Goal: Information Seeking & Learning: Learn about a topic

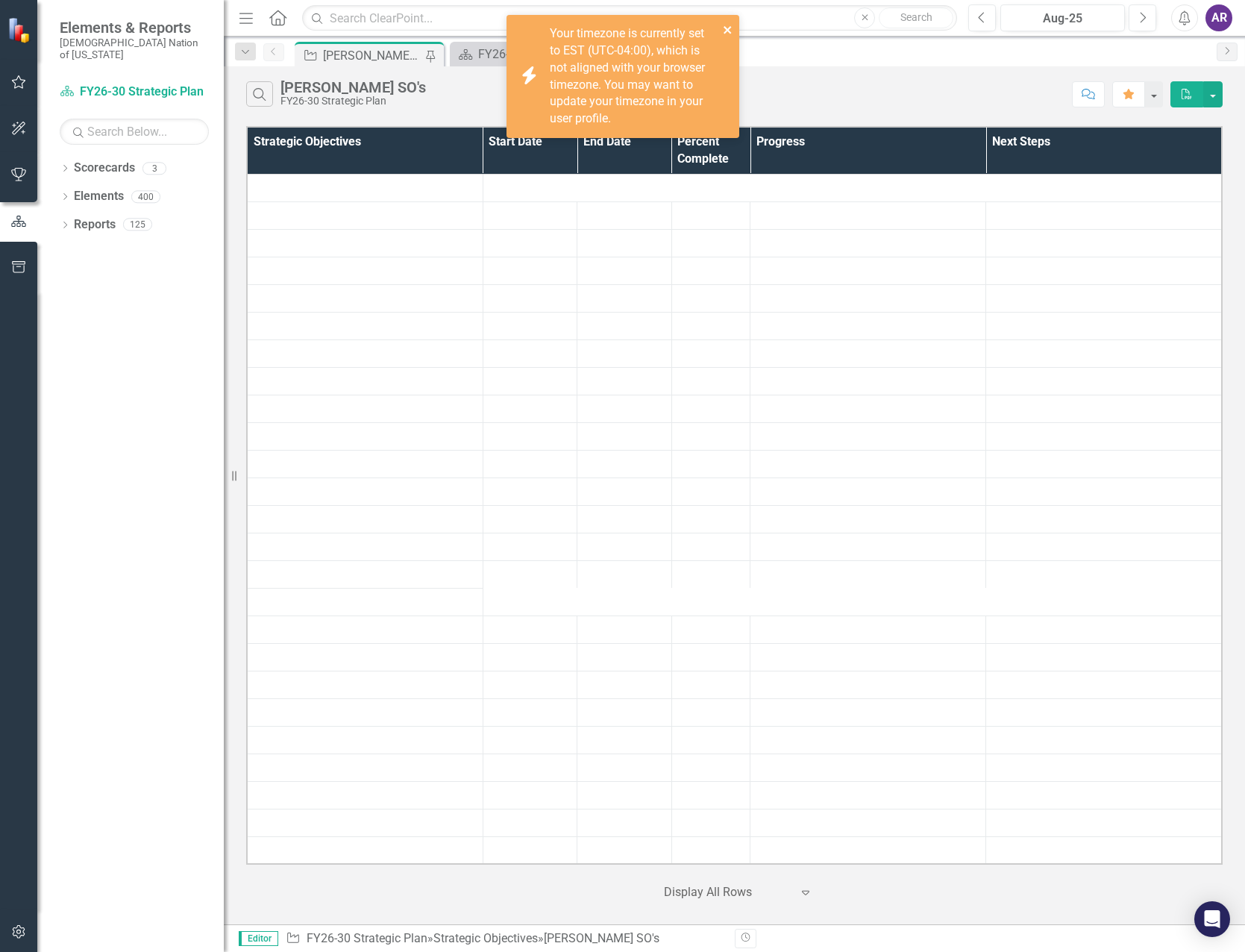
click at [731, 28] on icon "close" at bounding box center [728, 30] width 11 height 12
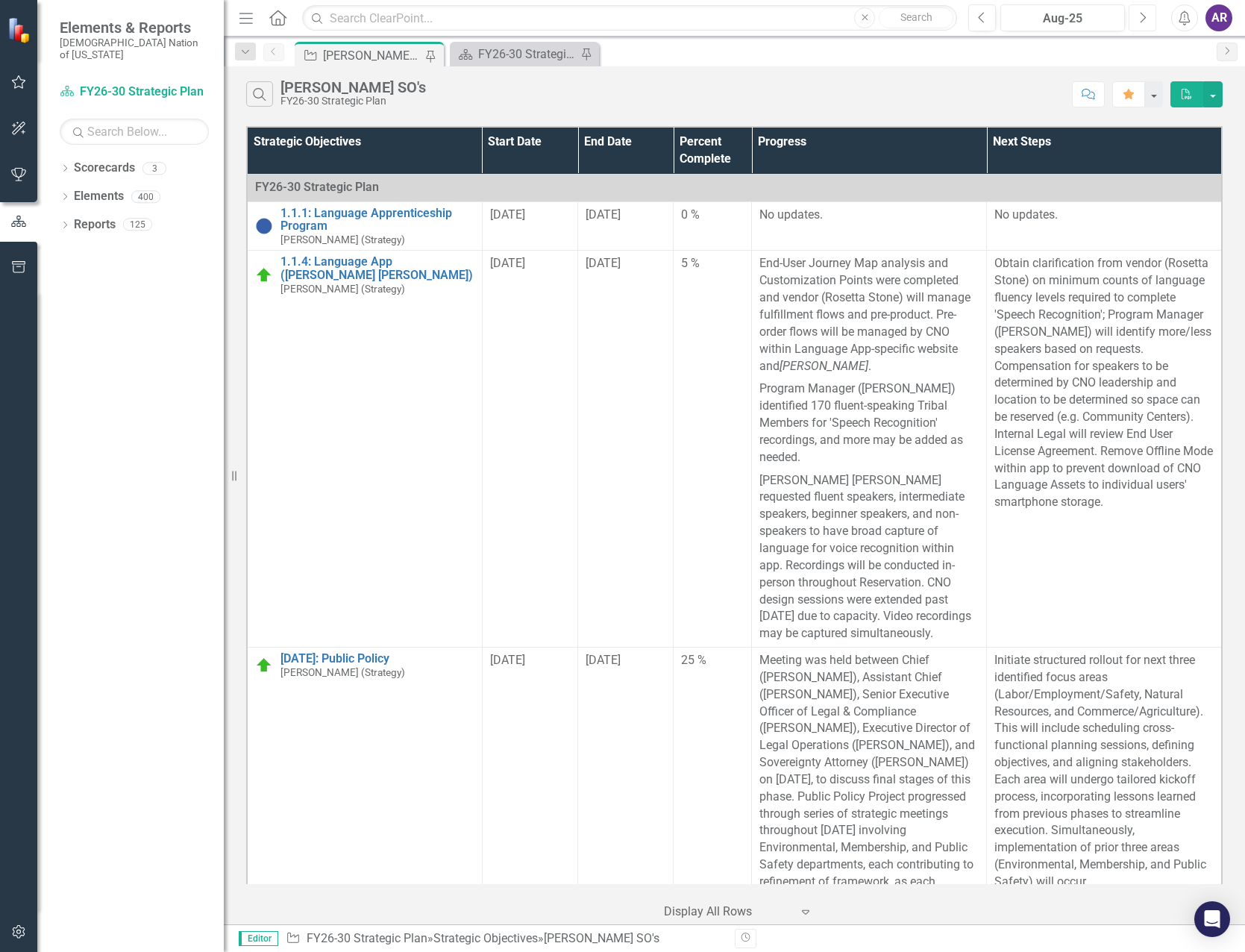
click at [1142, 23] on icon "Next" at bounding box center [1142, 18] width 8 height 14
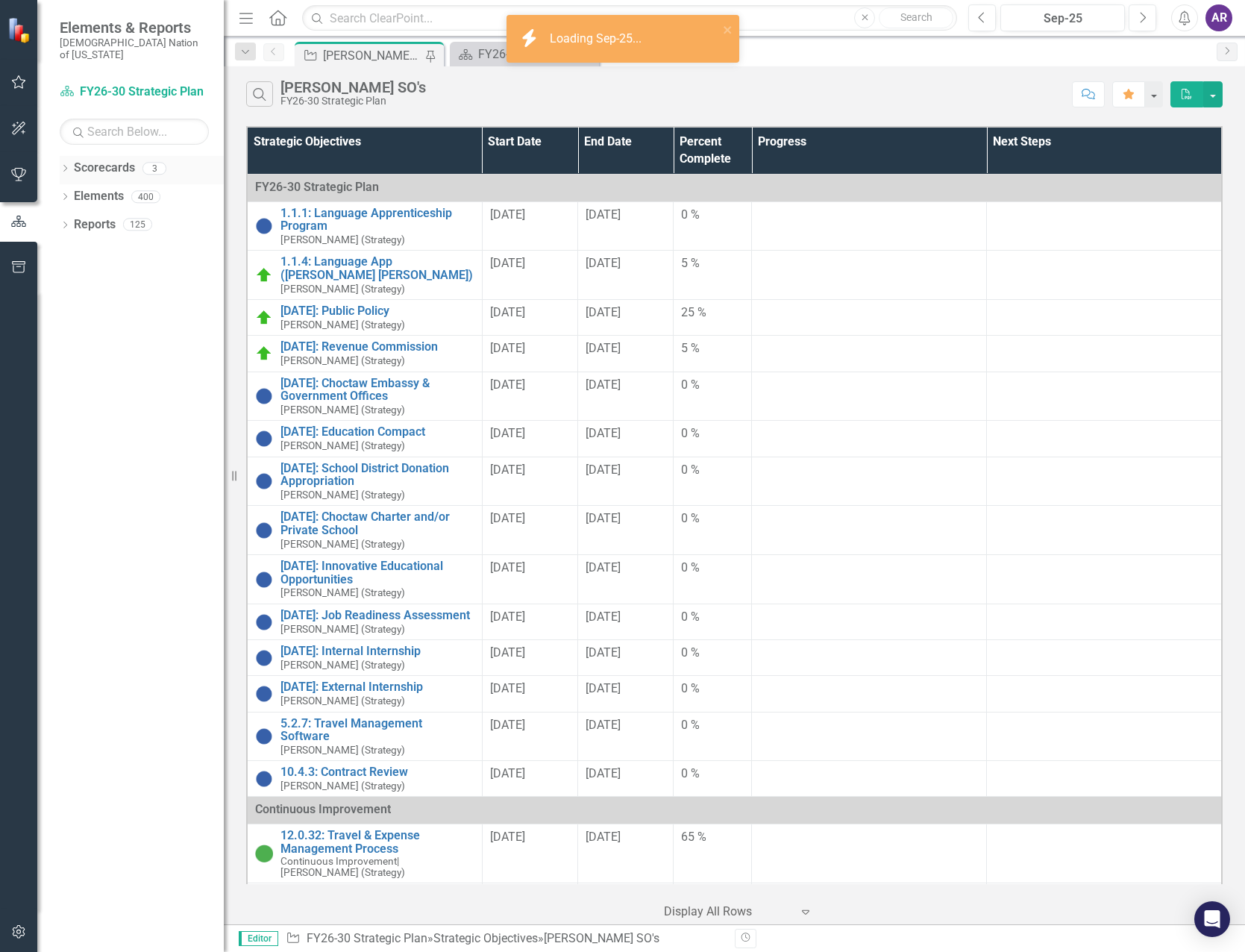
click at [65, 165] on icon "Dropdown" at bounding box center [65, 169] width 11 height 8
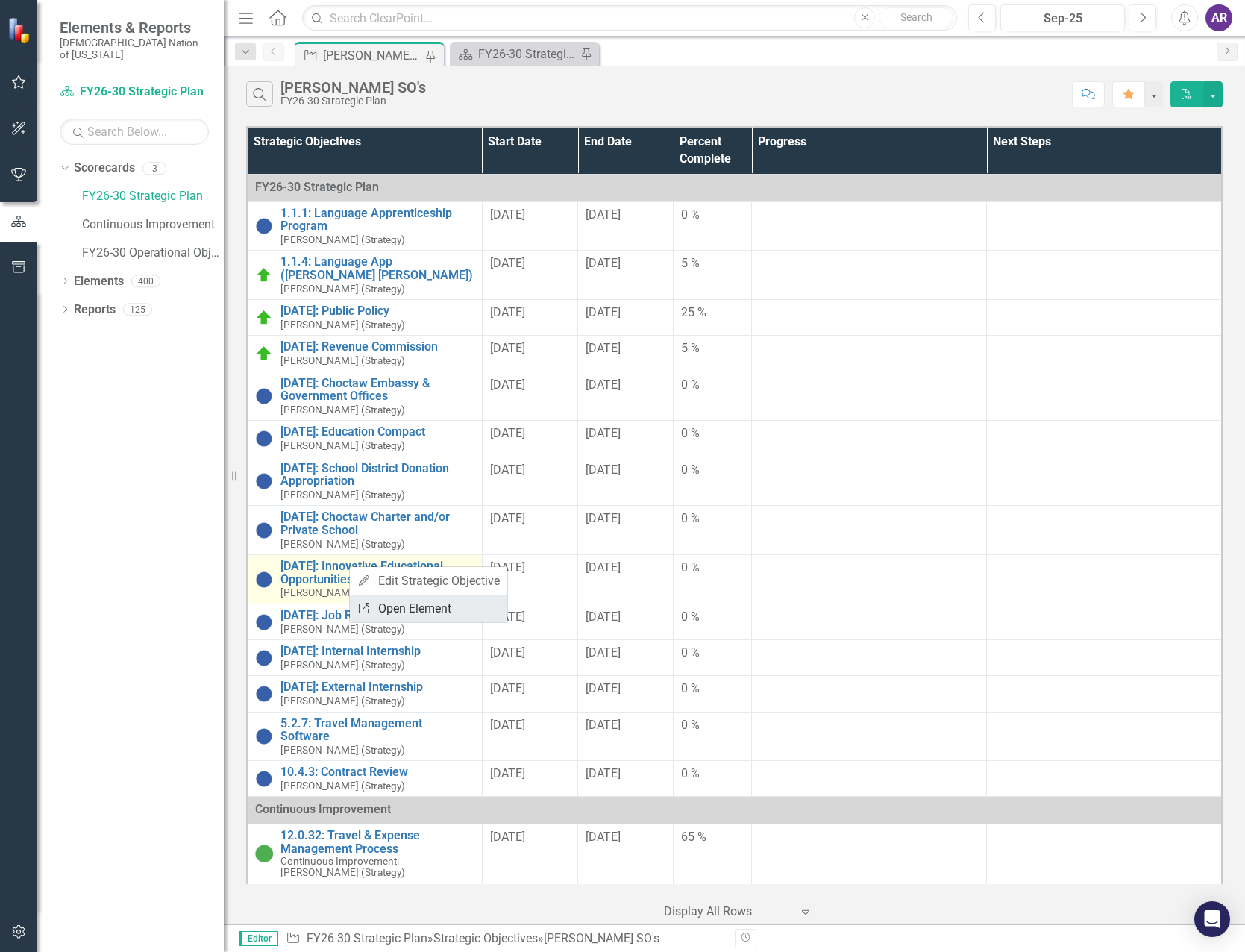
click at [399, 599] on link "Link Open Element" at bounding box center [428, 608] width 157 height 28
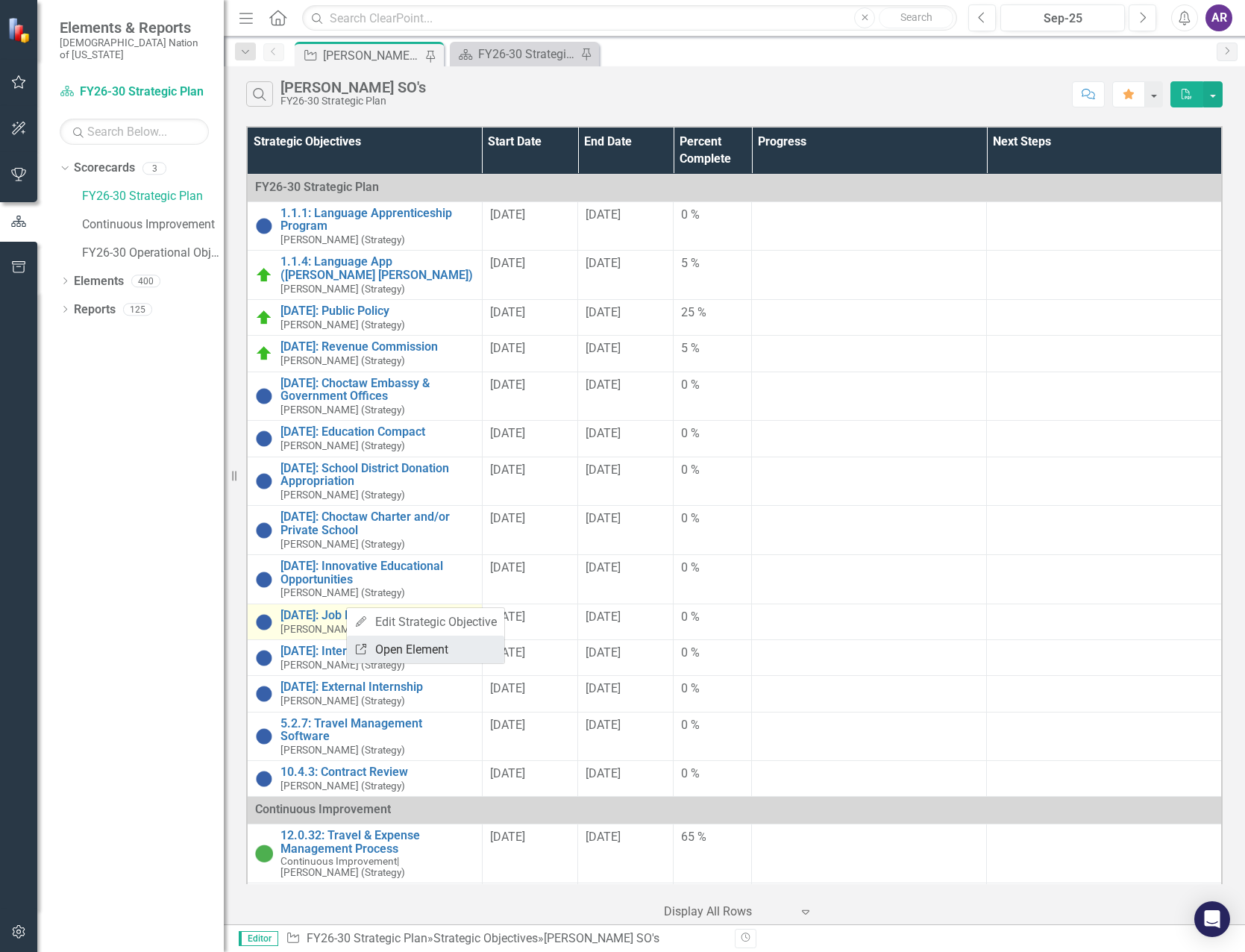
click at [381, 659] on link "Link Open Element" at bounding box center [425, 649] width 157 height 28
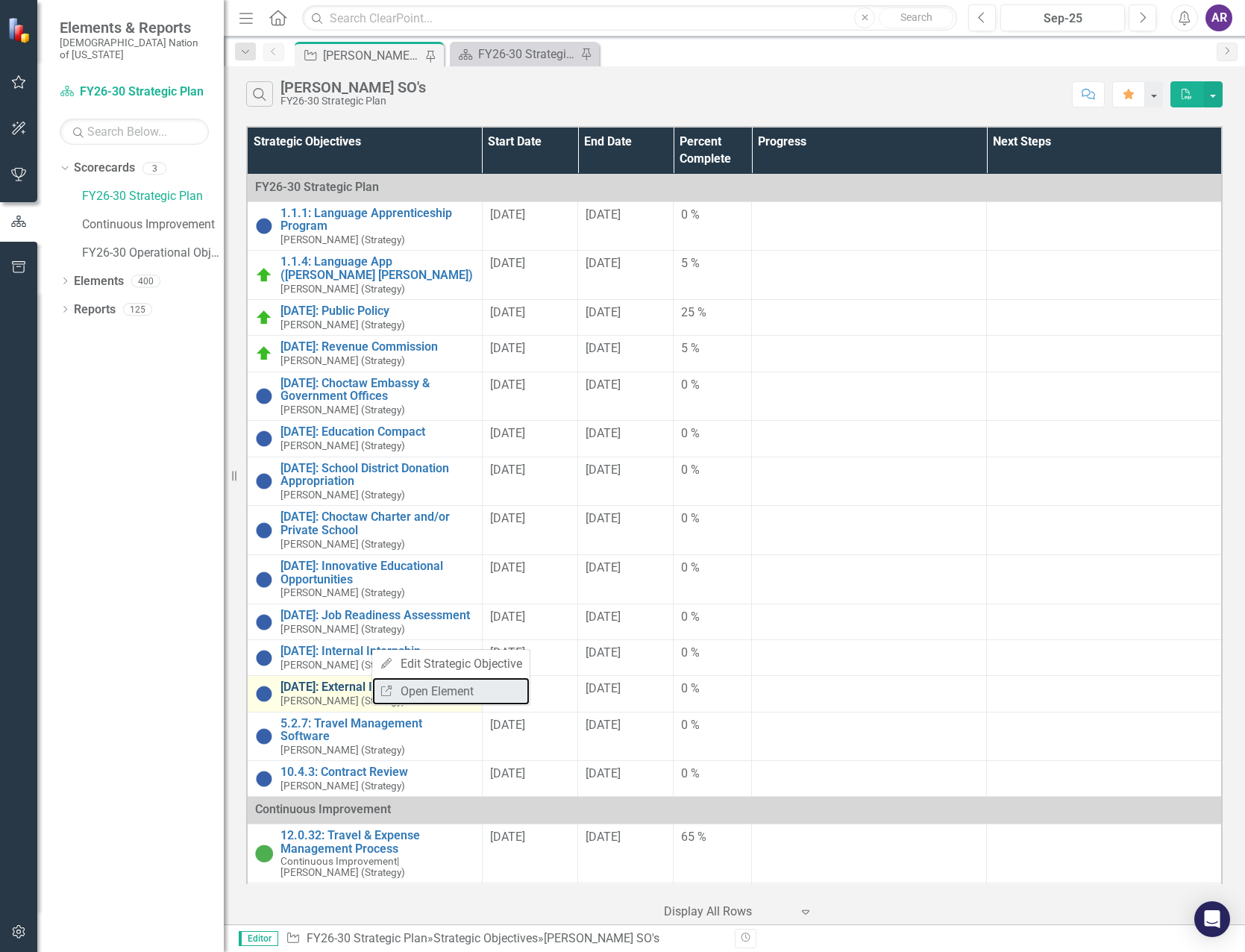
click at [420, 689] on link "Link Open Element" at bounding box center [451, 691] width 157 height 28
click at [405, 734] on link "Link Open Element" at bounding box center [448, 732] width 157 height 28
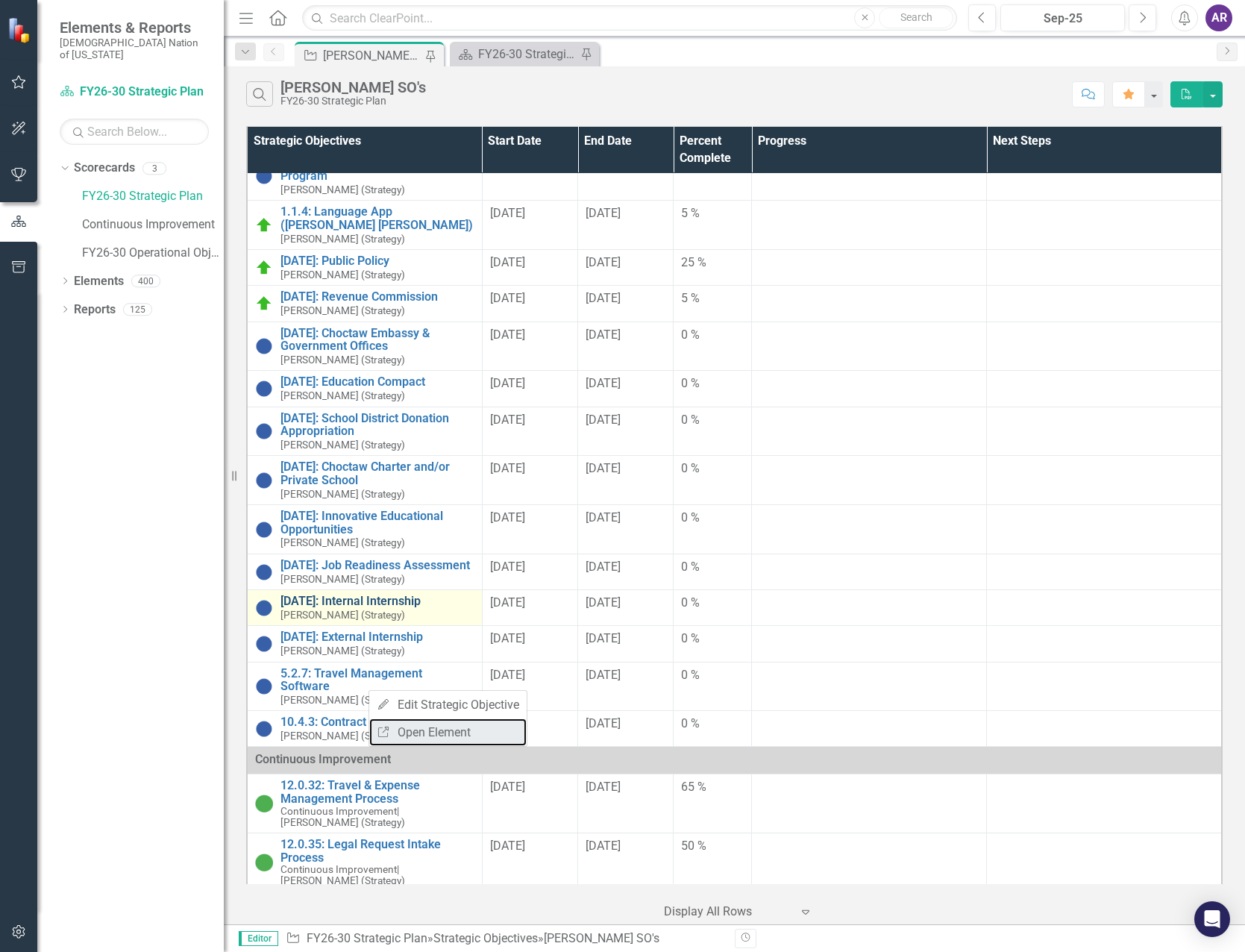
scroll to position [75, 0]
